Goal: Task Accomplishment & Management: Use online tool/utility

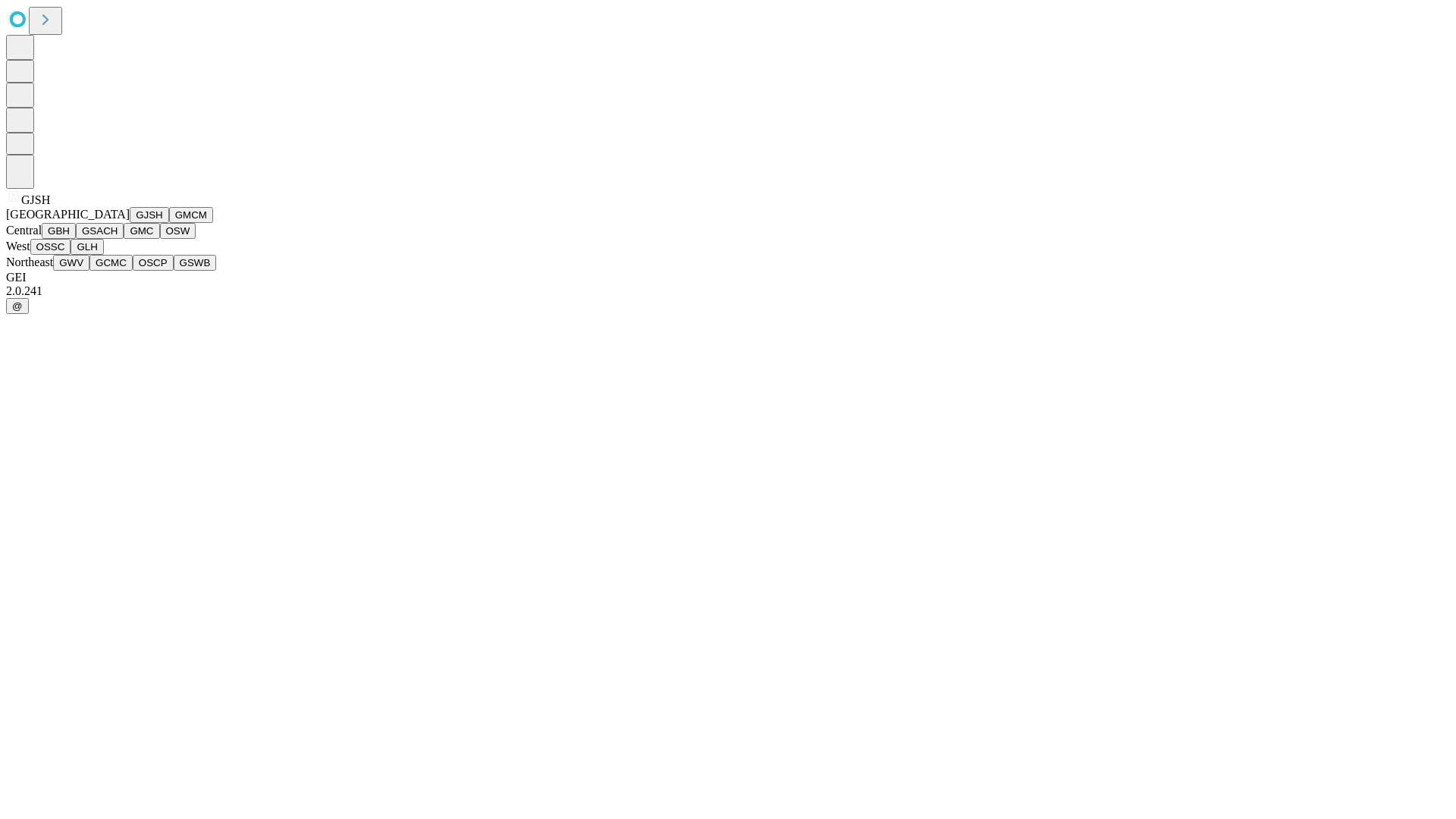
click at [130, 223] on button "GJSH" at bounding box center [150, 215] width 40 height 16
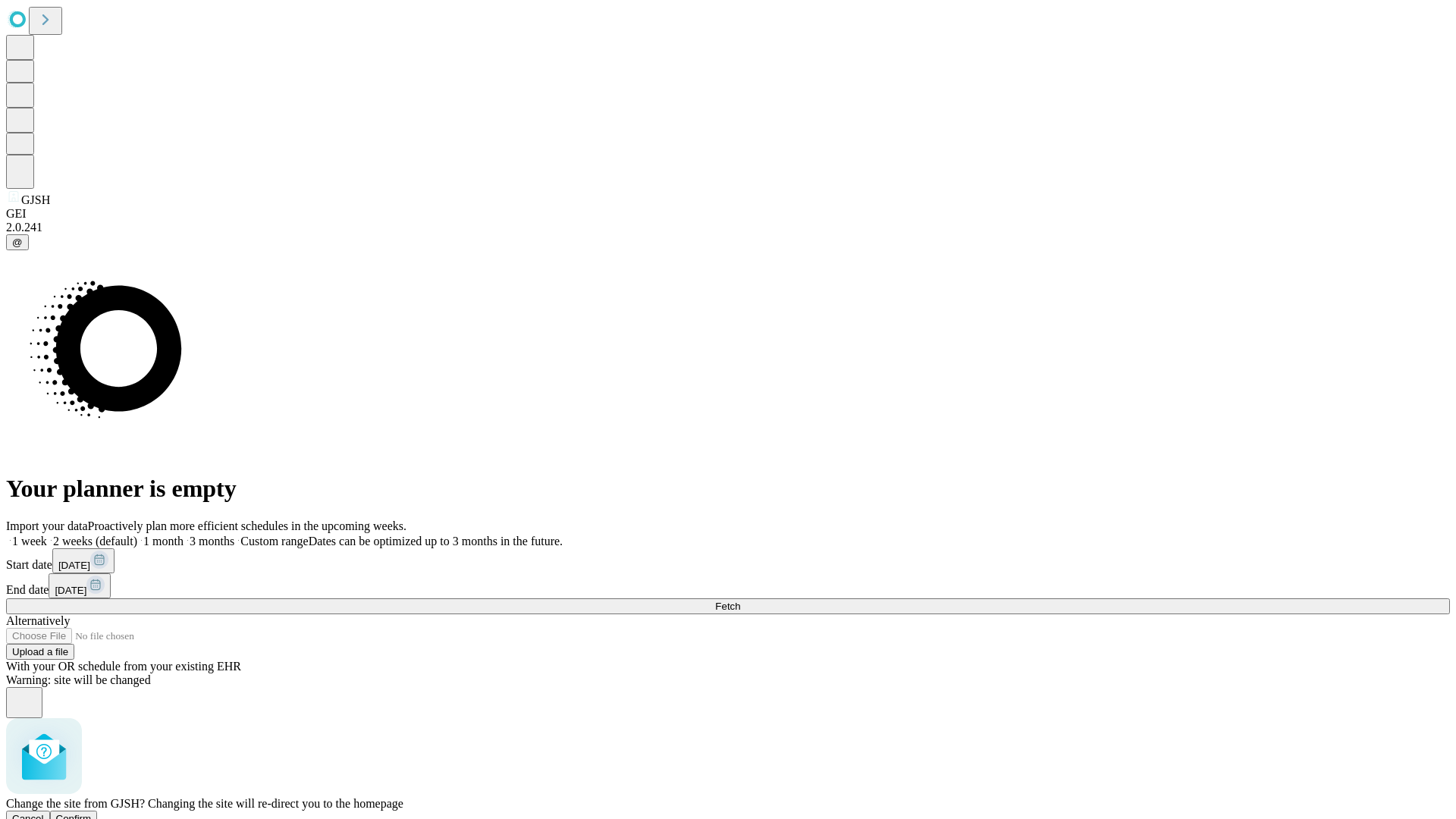
click at [92, 813] on span "Confirm" at bounding box center [74, 819] width 36 height 12
click at [137, 535] on label "2 weeks (default)" at bounding box center [92, 541] width 90 height 13
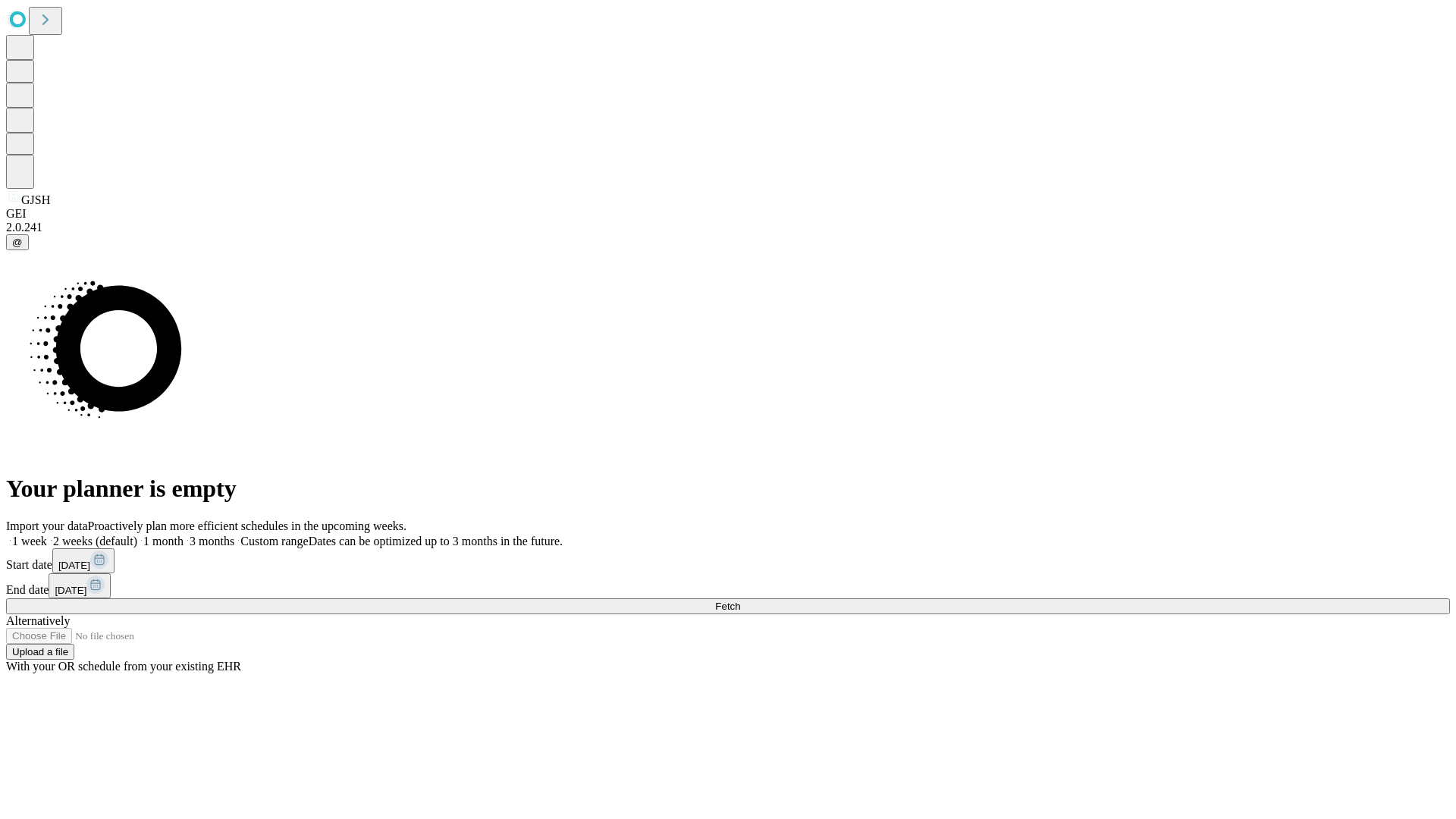
click at [740, 601] on span "Fetch" at bounding box center [727, 607] width 25 height 12
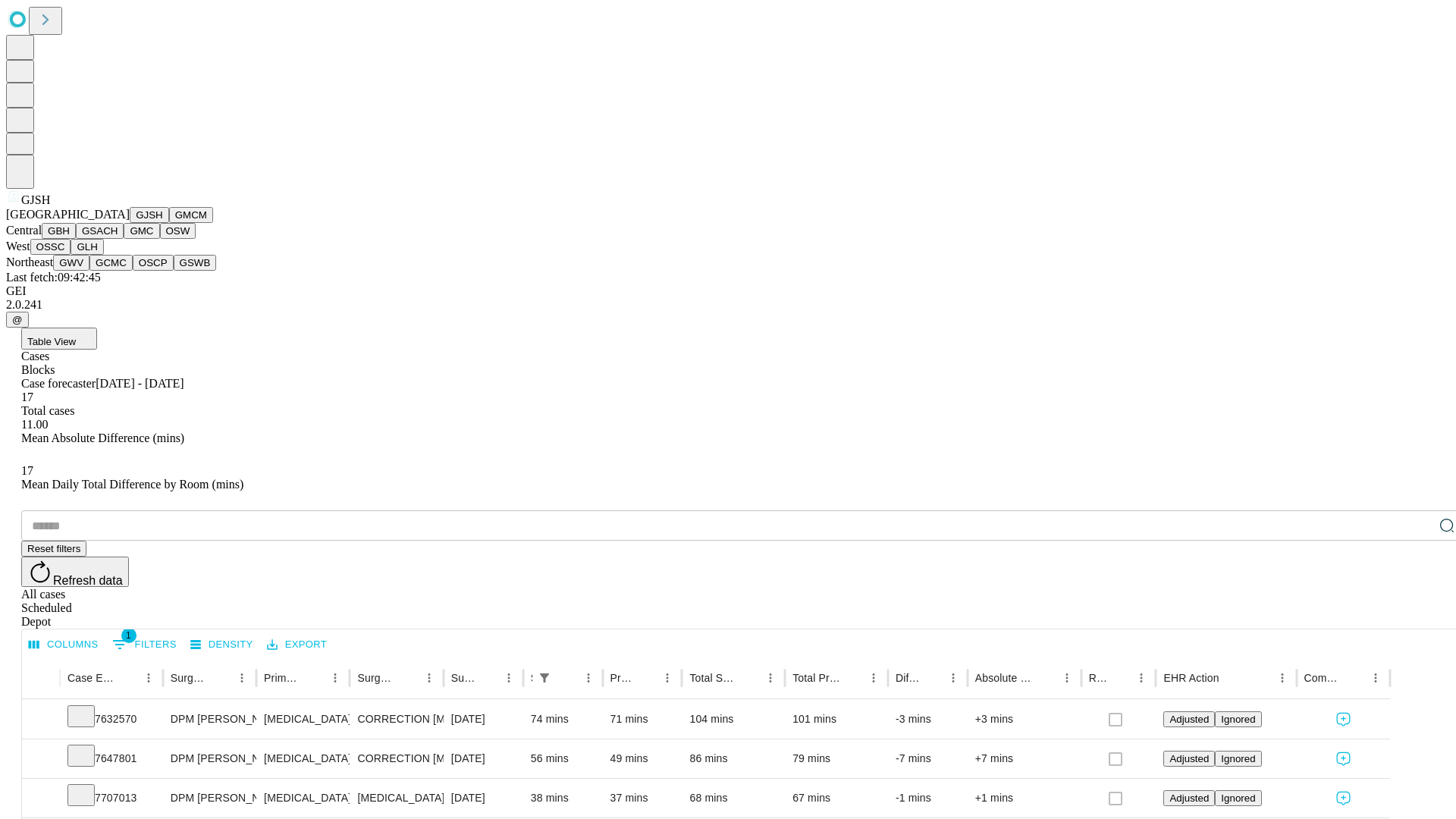
click at [169, 223] on button "GMCM" at bounding box center [191, 215] width 44 height 16
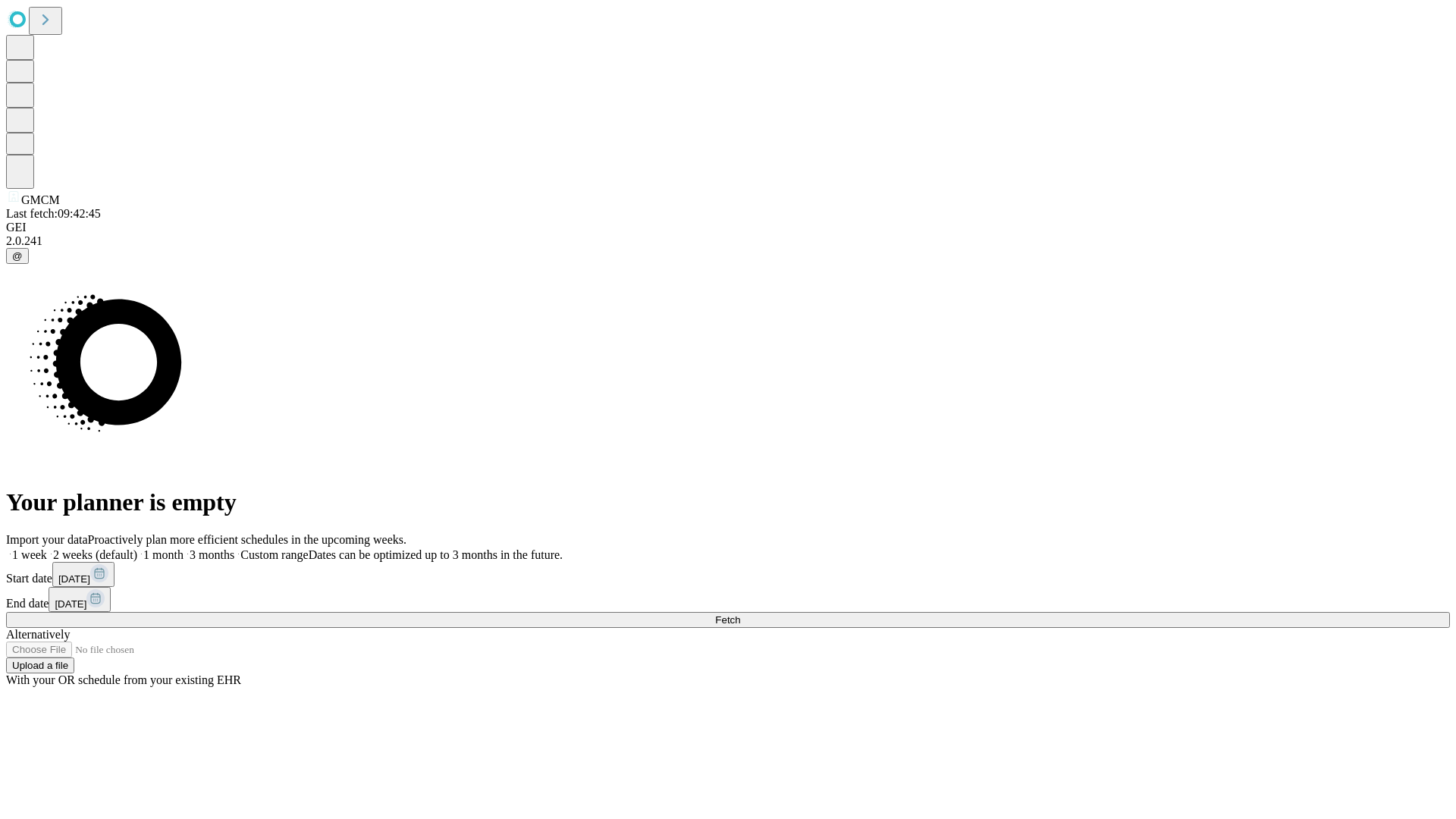
click at [137, 549] on label "2 weeks (default)" at bounding box center [92, 555] width 90 height 13
click at [740, 614] on span "Fetch" at bounding box center [727, 620] width 25 height 12
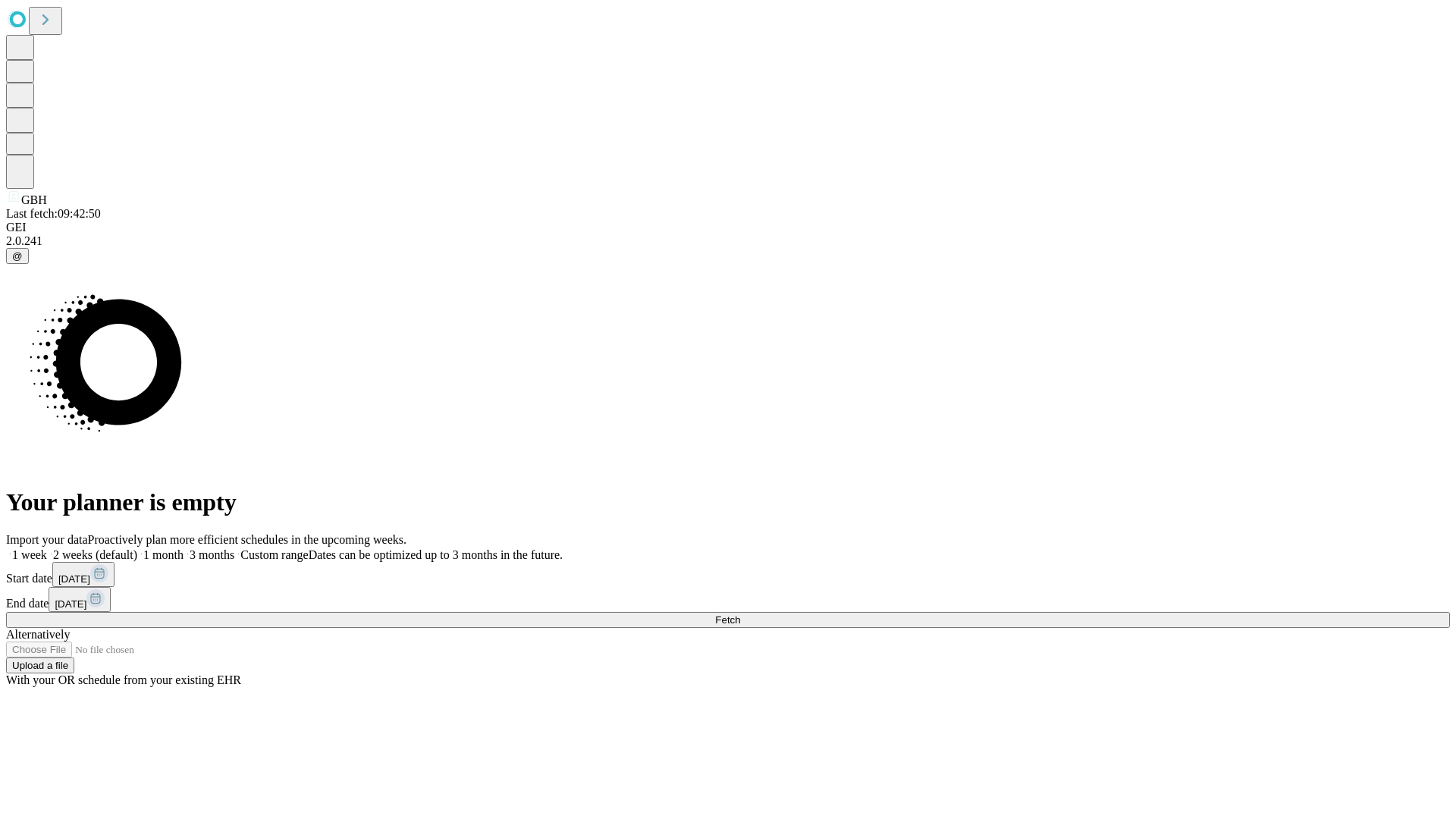
click at [137, 549] on label "2 weeks (default)" at bounding box center [92, 555] width 90 height 13
click at [740, 614] on span "Fetch" at bounding box center [727, 620] width 25 height 12
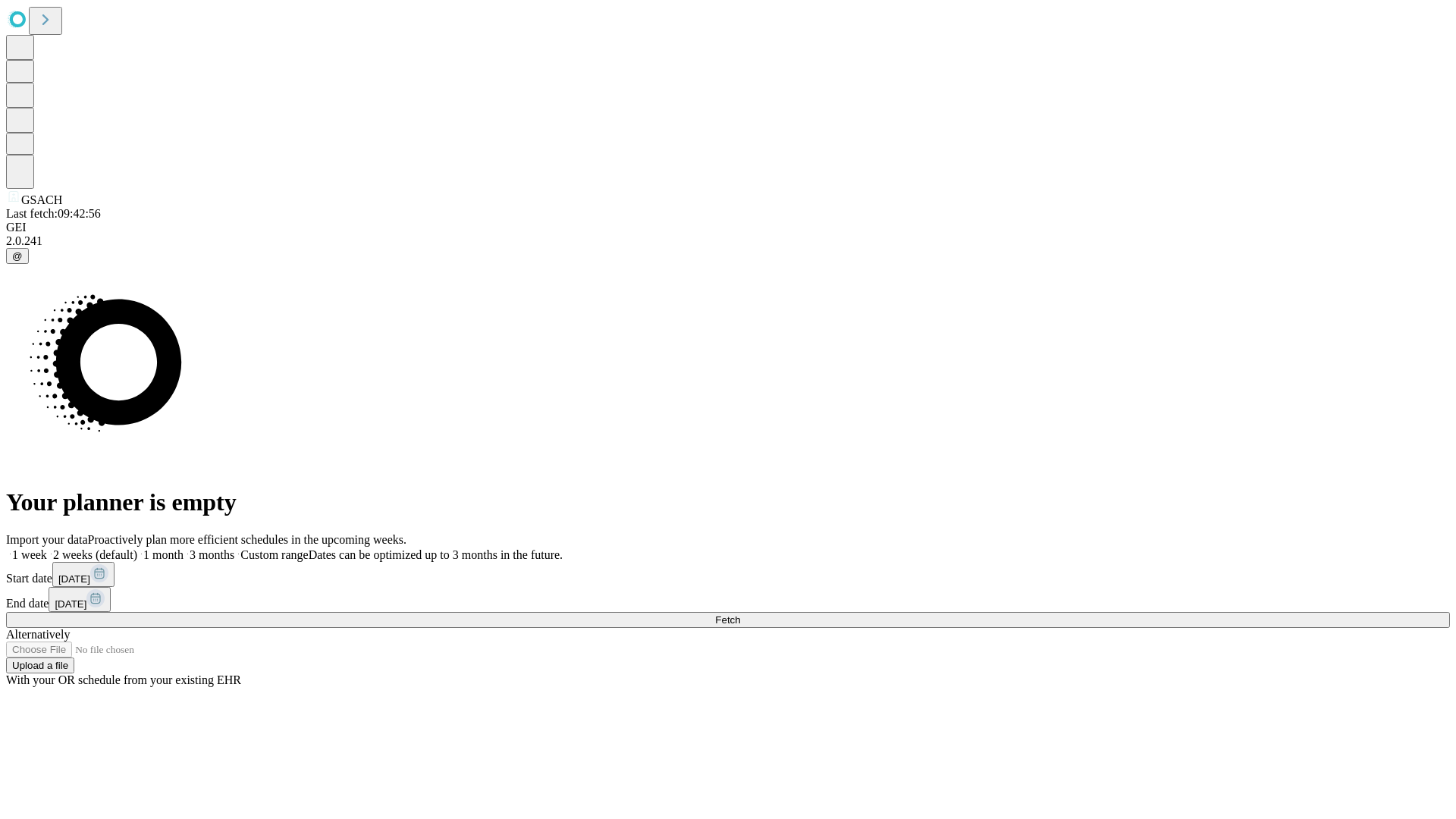
click at [137, 549] on label "2 weeks (default)" at bounding box center [92, 555] width 90 height 13
click at [740, 614] on span "Fetch" at bounding box center [727, 620] width 25 height 12
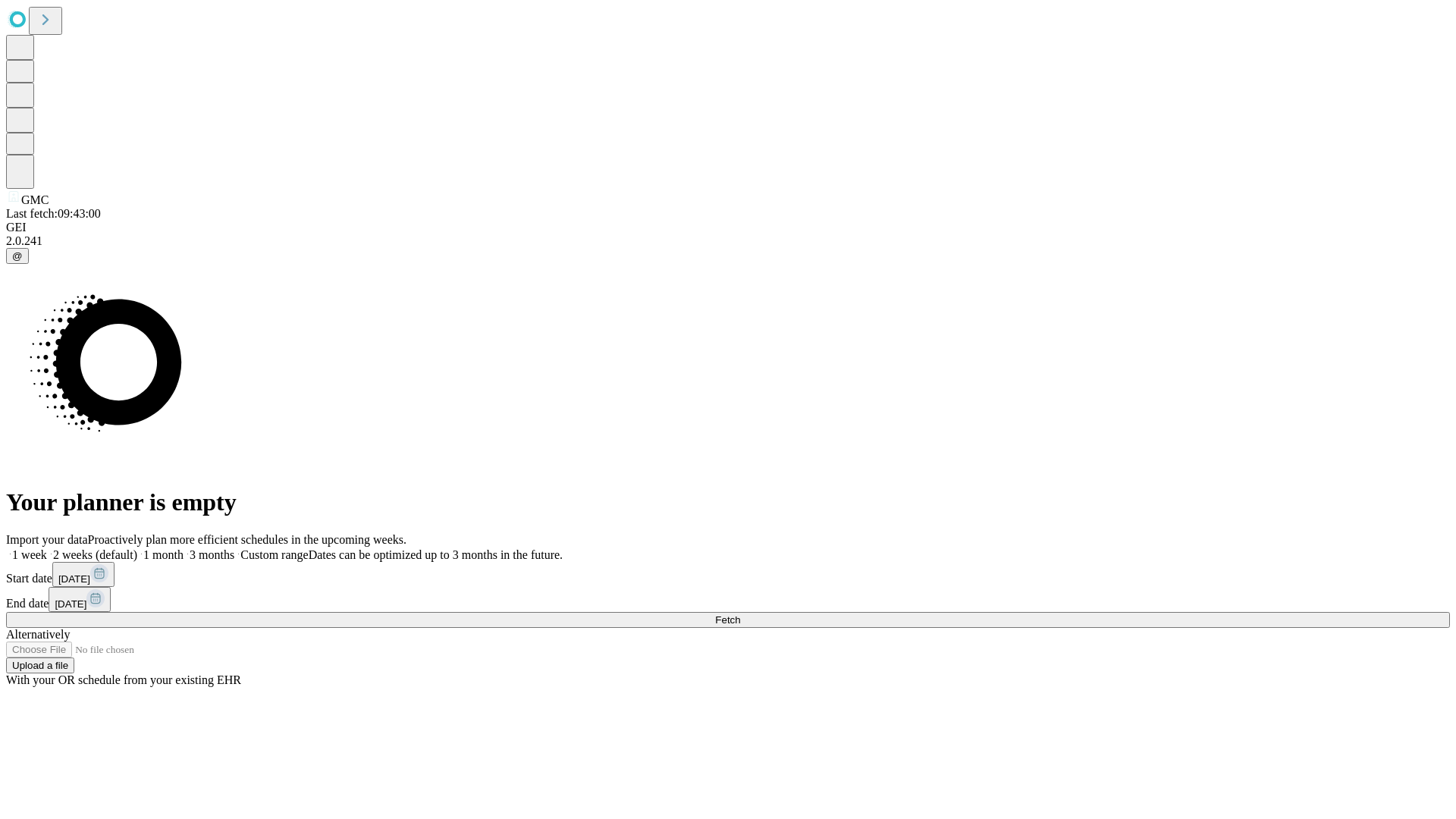
click at [137, 549] on label "2 weeks (default)" at bounding box center [92, 555] width 90 height 13
click at [740, 614] on span "Fetch" at bounding box center [727, 620] width 25 height 12
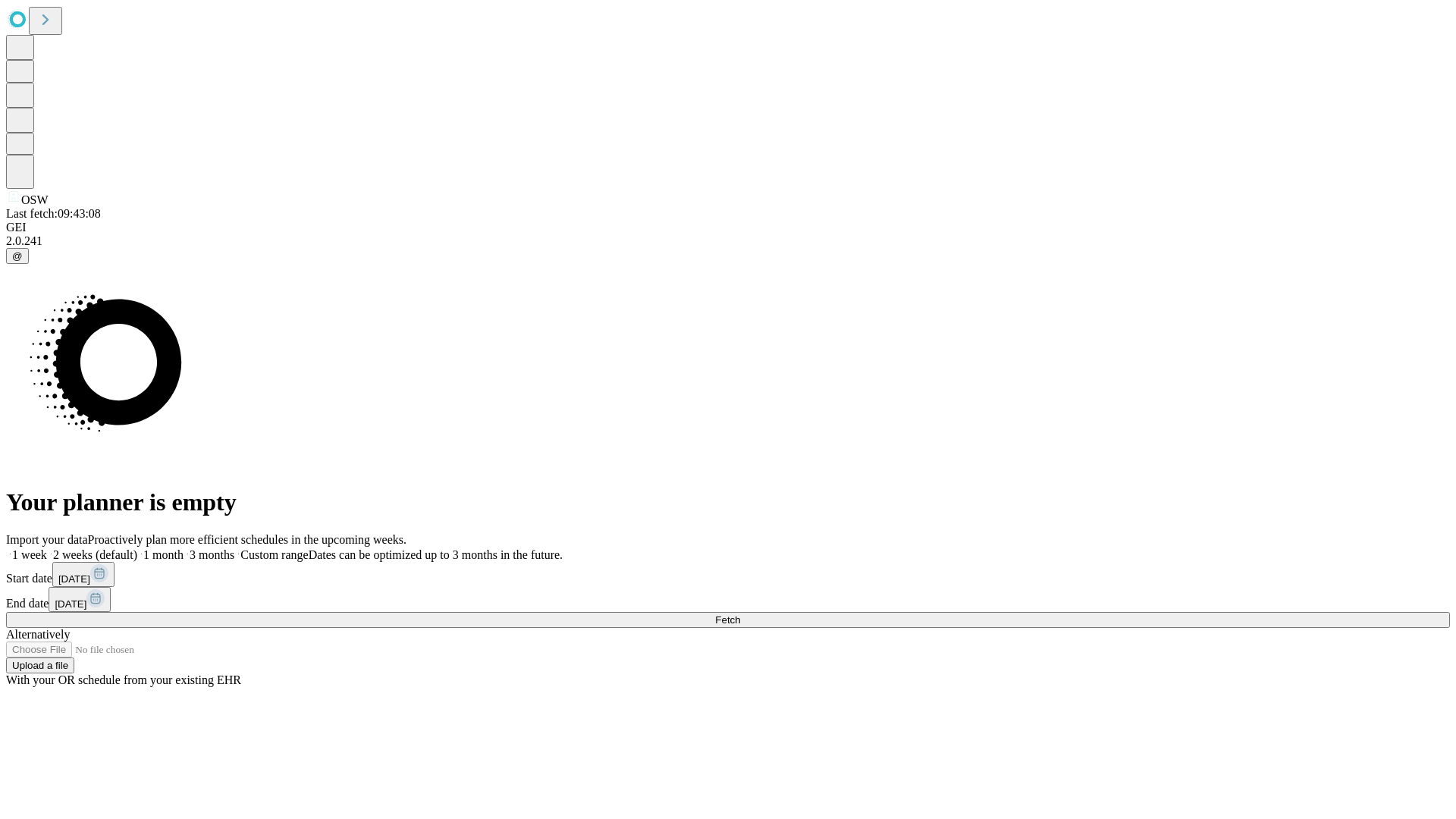
click at [137, 549] on label "2 weeks (default)" at bounding box center [92, 555] width 90 height 13
click at [740, 614] on span "Fetch" at bounding box center [727, 620] width 25 height 12
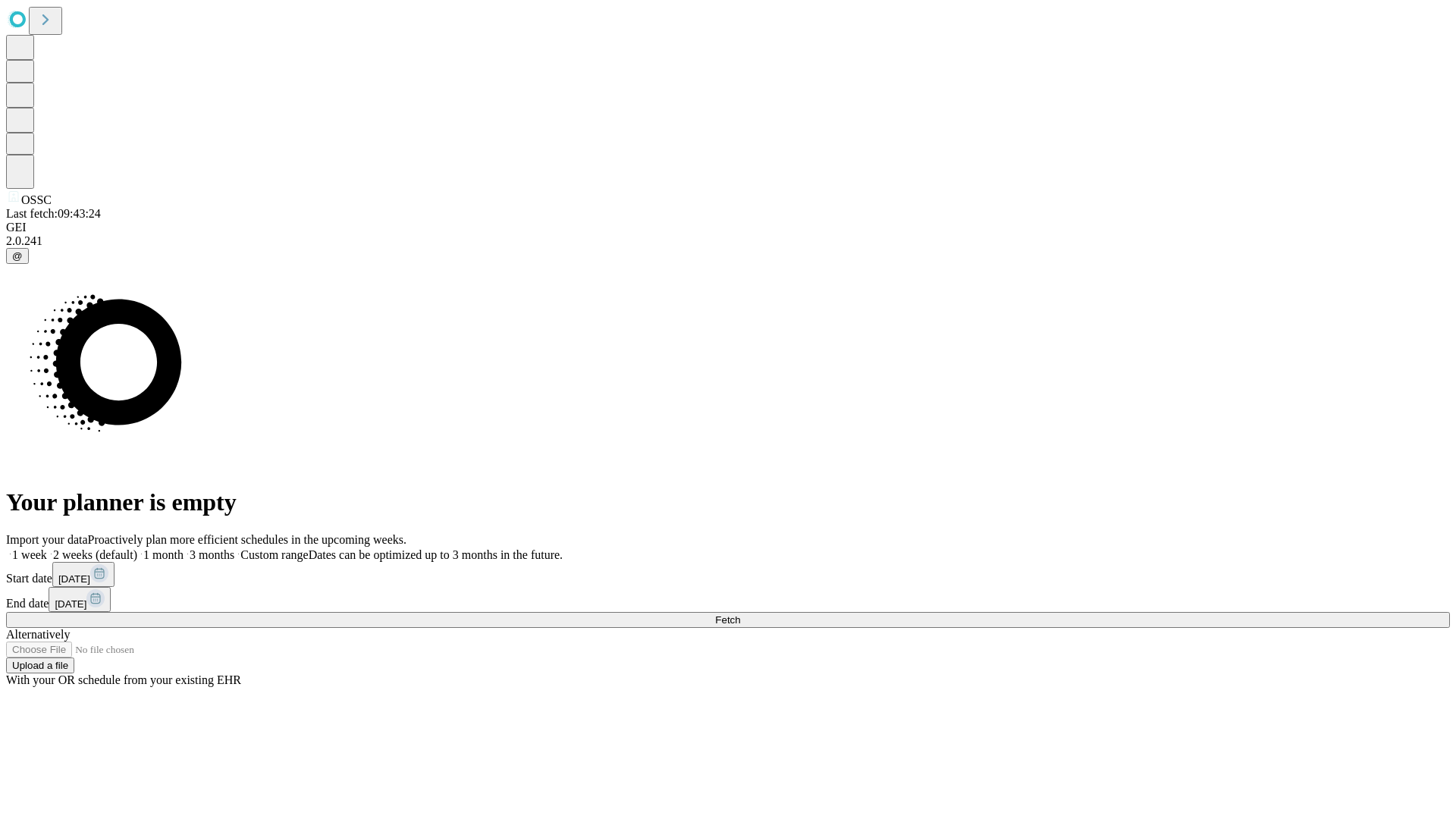
click at [137, 549] on label "2 weeks (default)" at bounding box center [92, 555] width 90 height 13
click at [740, 614] on span "Fetch" at bounding box center [727, 620] width 25 height 12
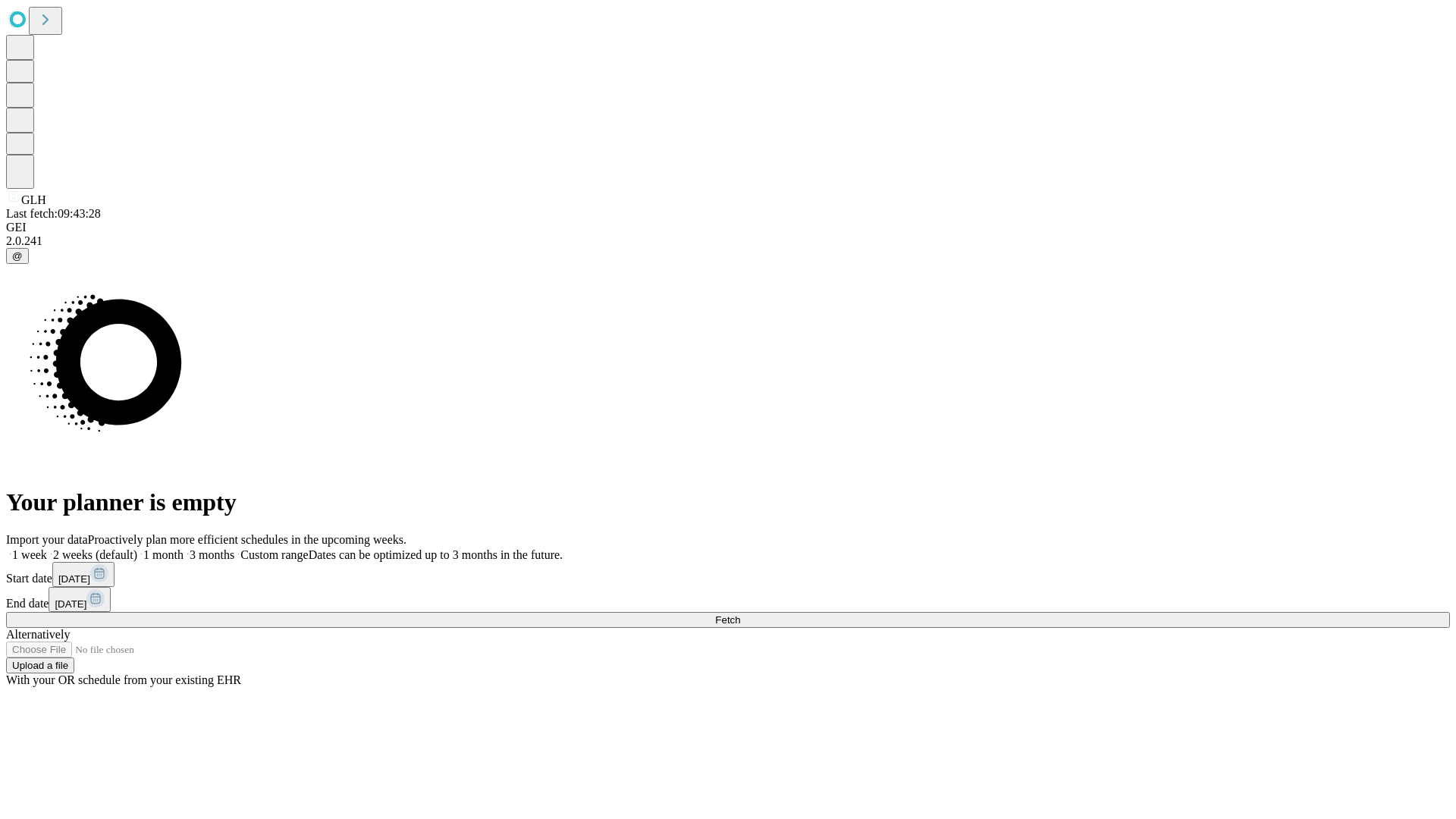
click at [137, 549] on label "2 weeks (default)" at bounding box center [92, 555] width 90 height 13
click at [740, 614] on span "Fetch" at bounding box center [727, 620] width 25 height 12
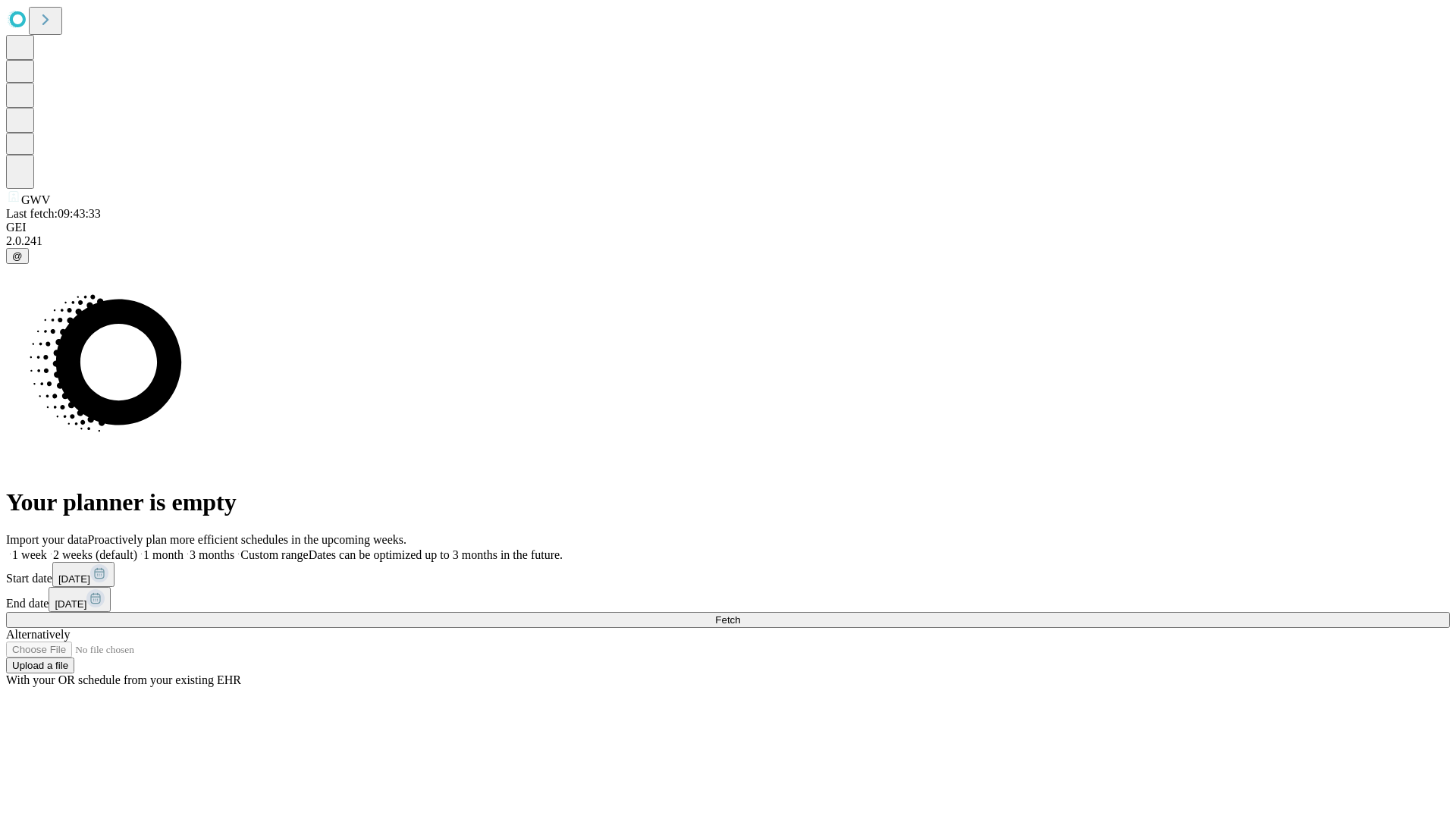
click at [137, 549] on label "2 weeks (default)" at bounding box center [92, 555] width 90 height 13
click at [740, 614] on span "Fetch" at bounding box center [727, 620] width 25 height 12
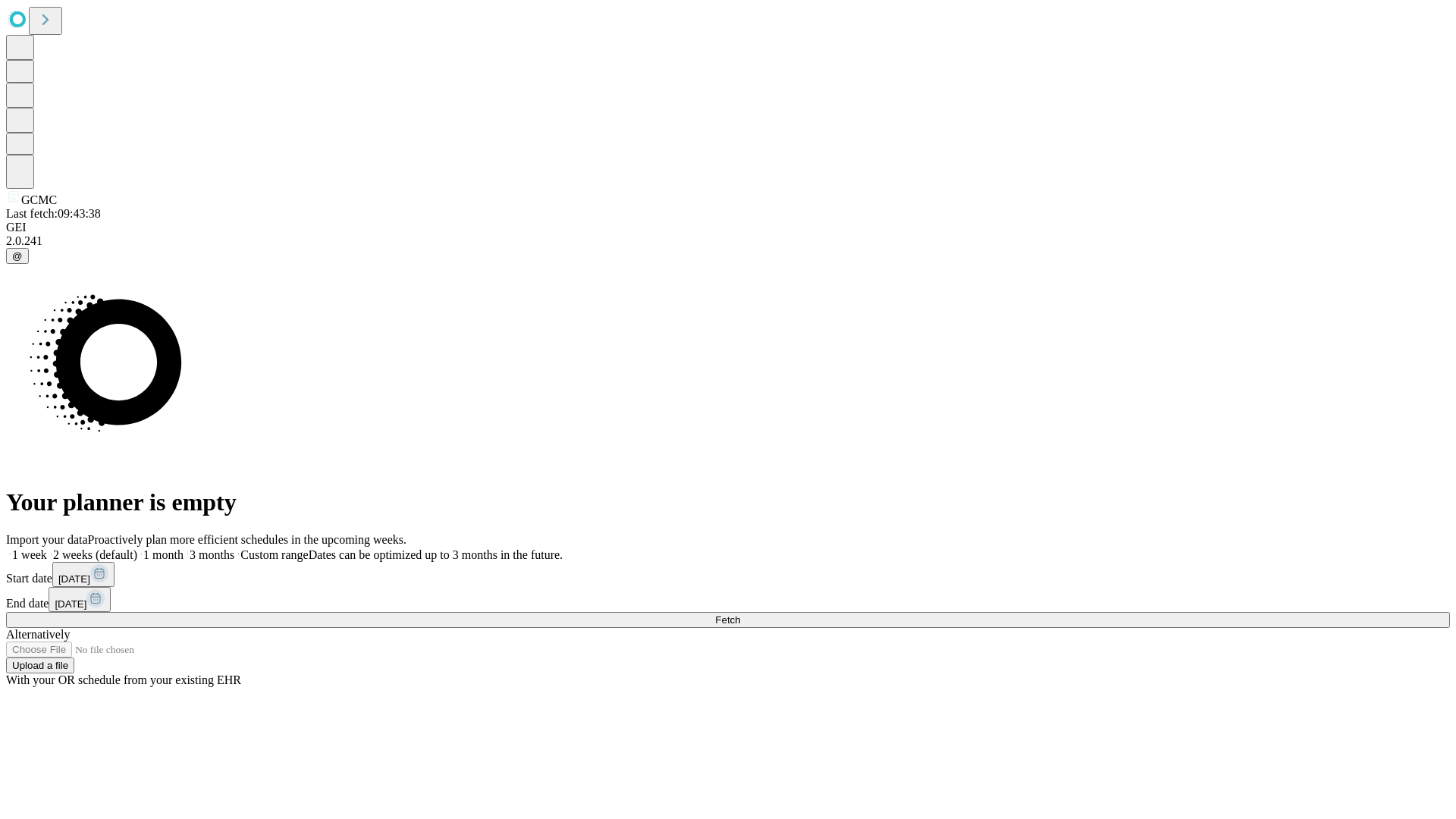
click at [740, 614] on span "Fetch" at bounding box center [727, 620] width 25 height 12
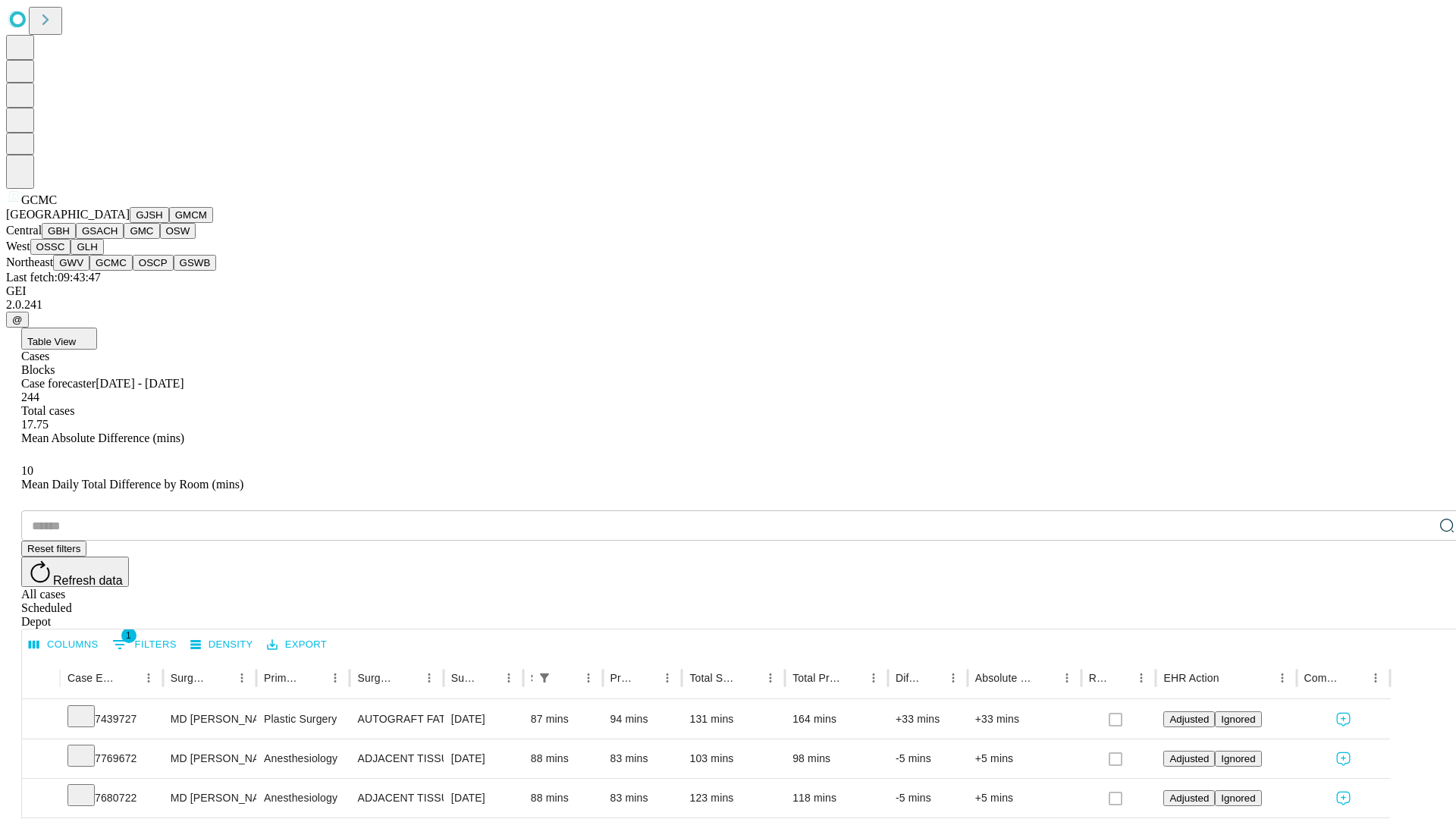
click at [133, 271] on button "OSCP" at bounding box center [154, 262] width 41 height 16
